Goal: Find specific page/section: Find specific page/section

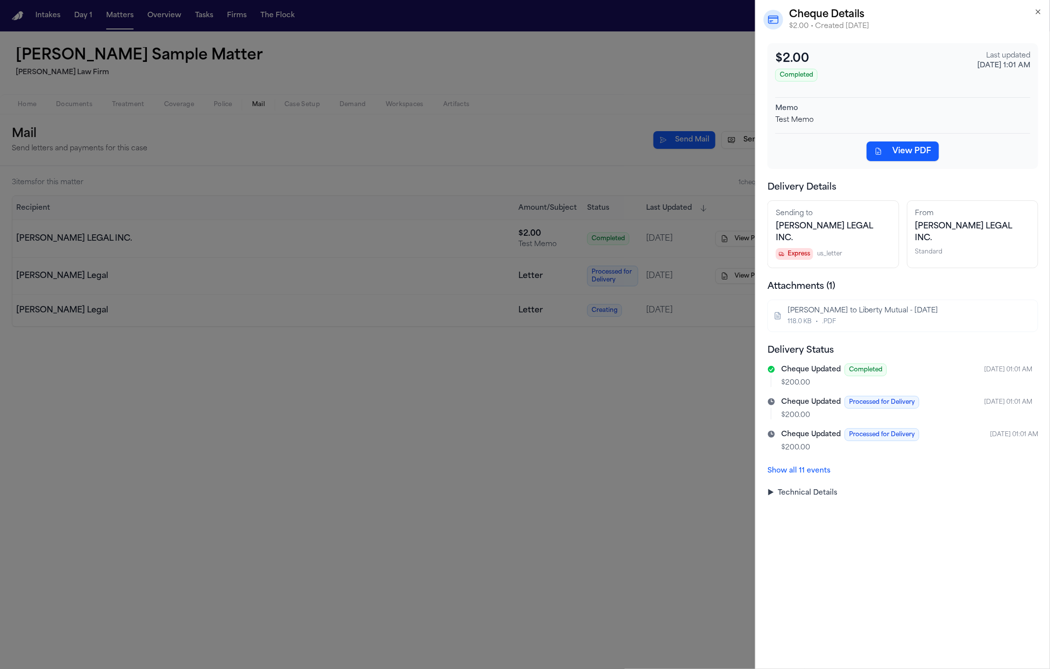
click at [892, 158] on button "View PDF" at bounding box center [903, 152] width 72 height 20
click at [911, 538] on div "$2.00 Completed Last updated Aug 19, 2025, 1:01 AM Memo Test Memo View PDF Deli…" at bounding box center [903, 356] width 294 height 626
click at [856, 223] on div "FINCH LEGAL INC." at bounding box center [833, 233] width 115 height 24
click at [819, 227] on span "FINCH LEGAL INC." at bounding box center [824, 233] width 97 height 20
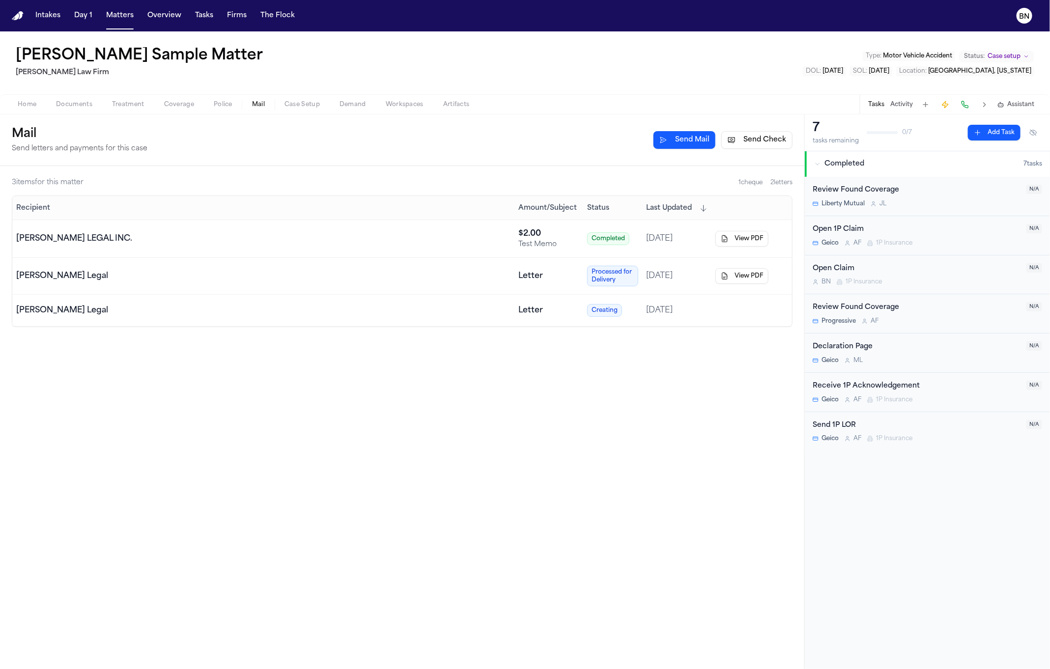
click at [583, 325] on td "Creating" at bounding box center [612, 311] width 59 height 32
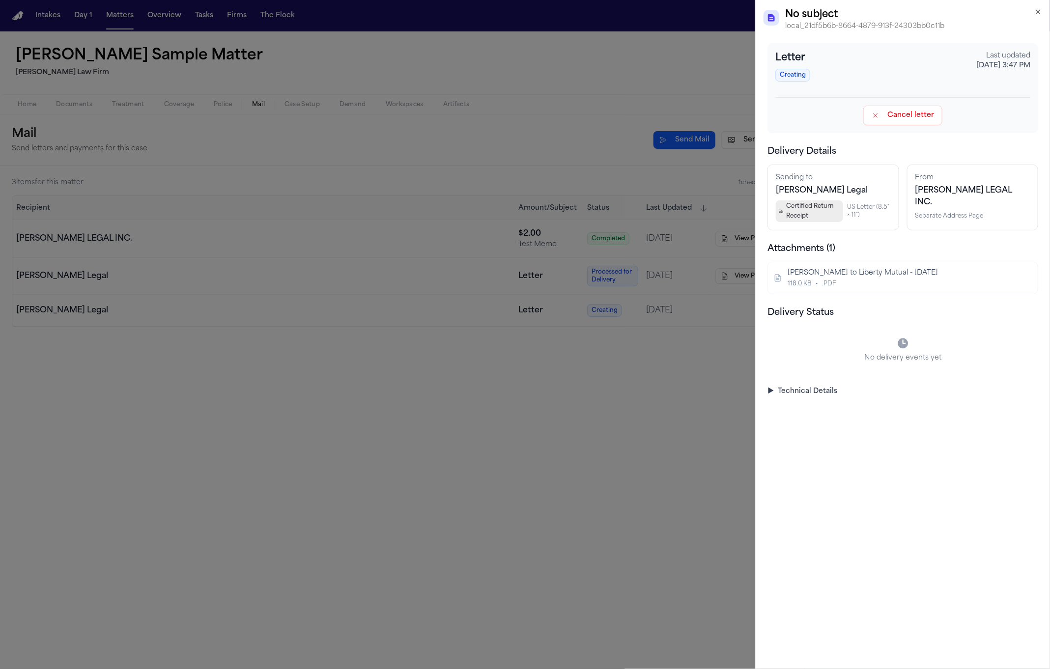
click at [825, 454] on div "Letter Creating Last updated Aug 8, 2025, 3:47 PM Cancel letter Delivery Detail…" at bounding box center [903, 356] width 294 height 626
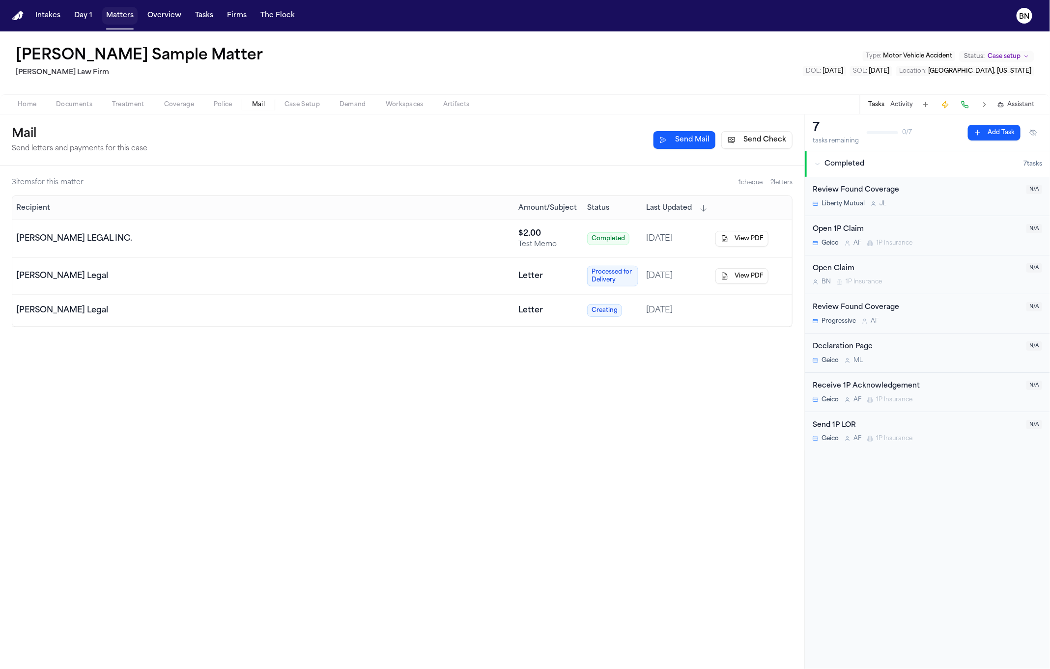
click at [118, 18] on button "Matters" at bounding box center [119, 16] width 35 height 18
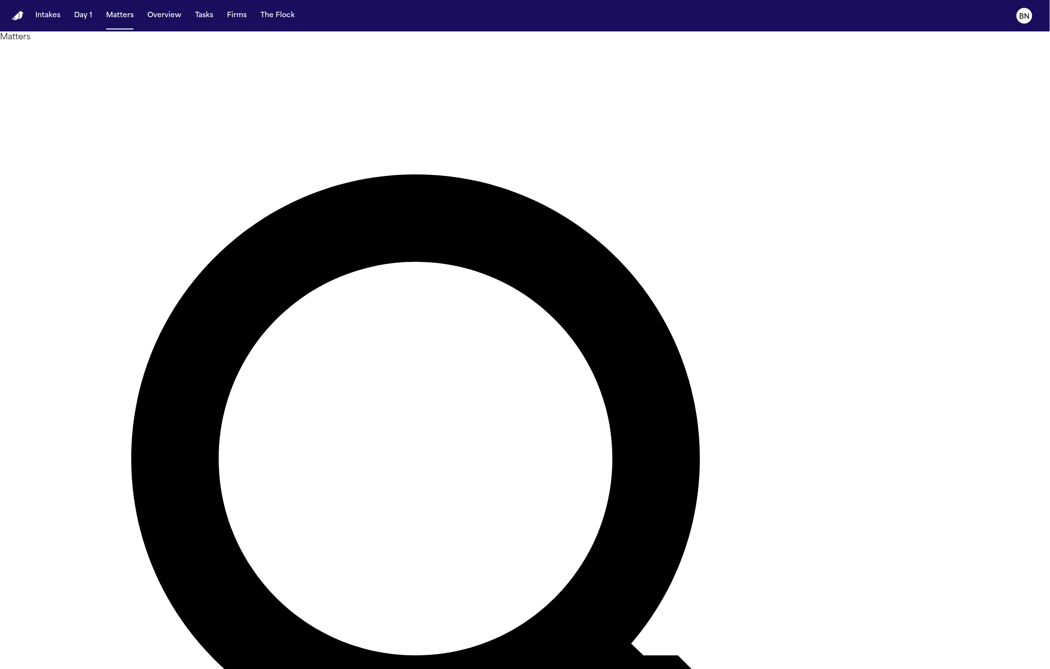
type input "******"
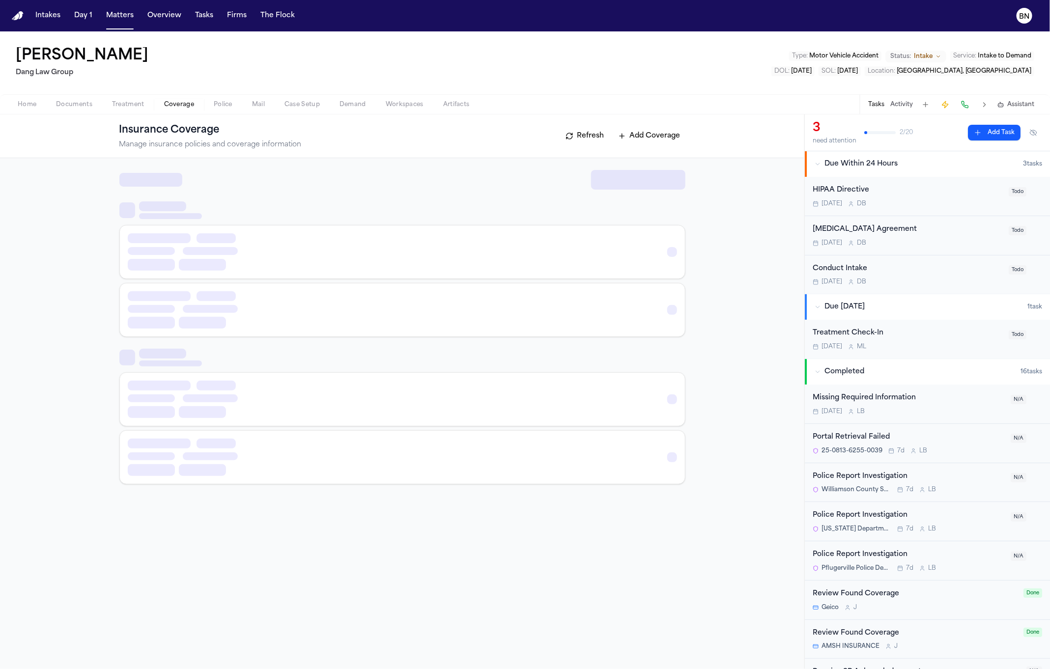
click at [177, 104] on span "Coverage" at bounding box center [179, 105] width 30 height 8
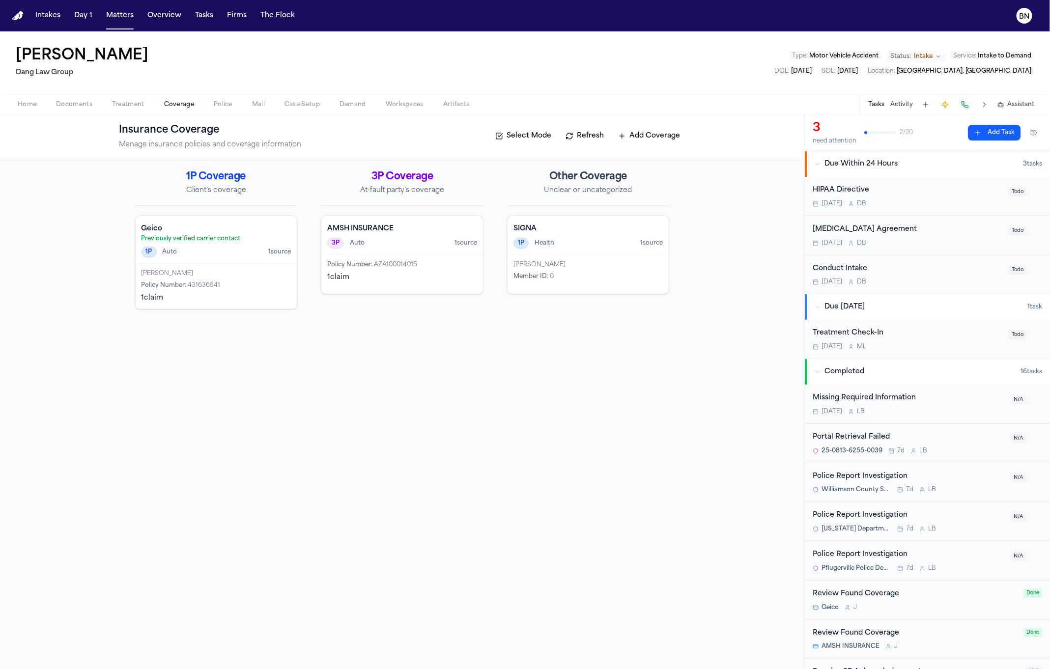
click at [247, 274] on div "[PERSON_NAME]" at bounding box center [217, 274] width 150 height 8
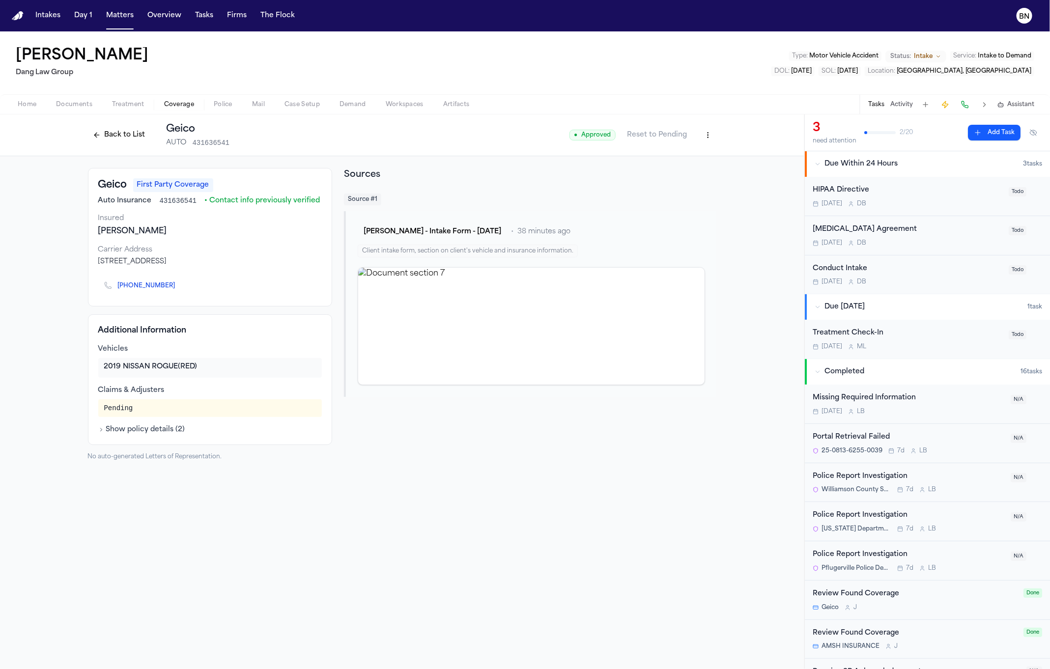
click at [100, 131] on button "Back to List" at bounding box center [119, 135] width 62 height 16
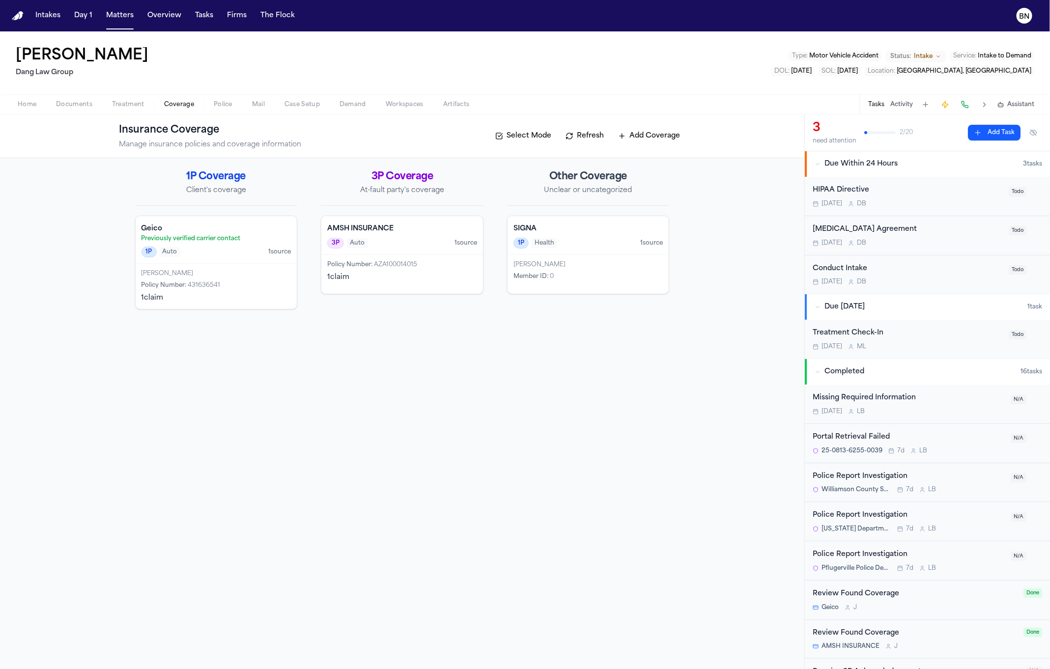
click at [579, 130] on button "Refresh" at bounding box center [585, 136] width 49 height 16
click at [182, 288] on span "Policy Number :" at bounding box center [164, 286] width 45 height 6
